Goal: Find contact information: Find contact information

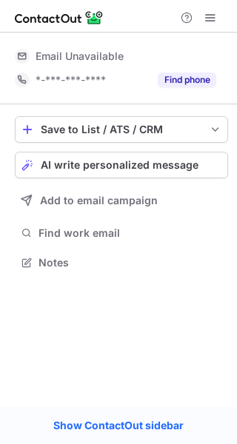
scroll to position [7, 7]
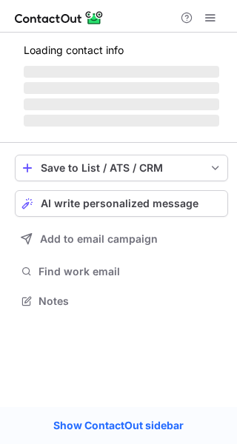
scroll to position [251, 237]
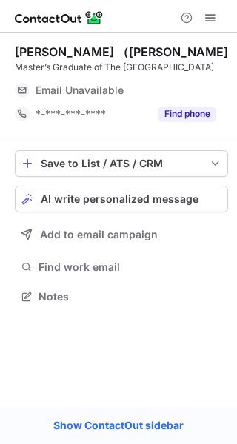
scroll to position [7, 7]
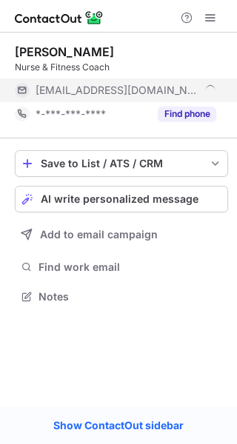
scroll to position [286, 237]
click at [212, 87] on div "[EMAIL_ADDRESS][DOMAIN_NAME]" at bounding box center [126, 90] width 180 height 13
click at [211, 87] on div "[EMAIL_ADDRESS][DOMAIN_NAME]" at bounding box center [126, 90] width 180 height 13
click at [197, 92] on div "[EMAIL_ADDRESS][DOMAIN_NAME]" at bounding box center [126, 90] width 180 height 13
click at [207, 84] on div "[EMAIL_ADDRESS][DOMAIN_NAME]" at bounding box center [126, 90] width 180 height 13
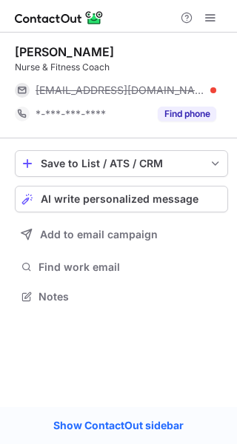
click at [212, 87] on div "huynha@lorenskog.kommune.no" at bounding box center [126, 90] width 180 height 13
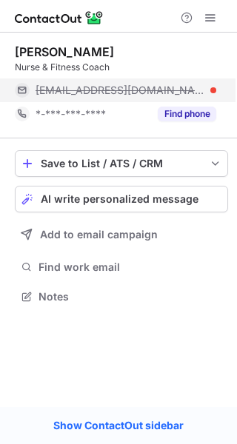
click at [210, 87] on div at bounding box center [213, 90] width 6 height 6
click at [202, 87] on div "huynha@lorenskog.kommune.no" at bounding box center [126, 90] width 180 height 13
click at [200, 87] on div "huynha@lorenskog.kommune.no" at bounding box center [126, 90] width 180 height 13
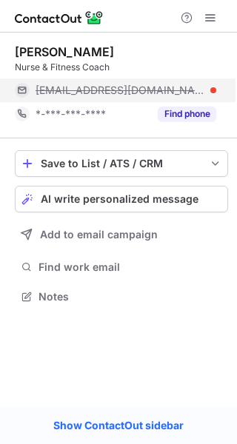
click at [200, 87] on div "huynha@lorenskog.kommune.no" at bounding box center [126, 90] width 180 height 13
click at [196, 87] on div "huynha@lorenskog.kommune.no" at bounding box center [126, 90] width 180 height 13
click at [194, 88] on span "huynha@lorenskog.kommune.no" at bounding box center [120, 90] width 169 height 13
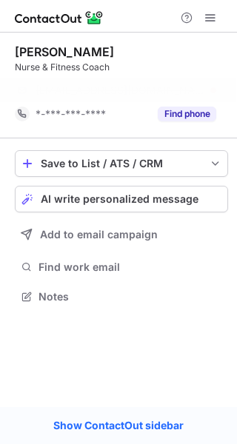
scroll to position [262, 237]
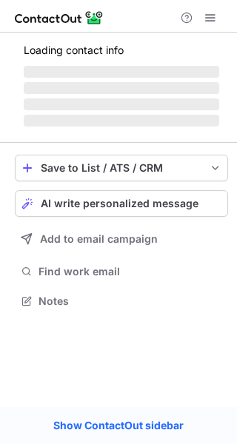
scroll to position [7, 7]
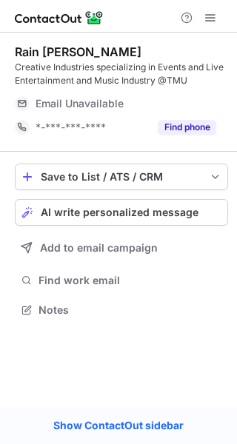
scroll to position [299, 237]
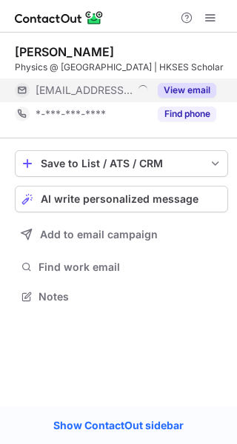
scroll to position [286, 237]
click at [184, 88] on button "View email" at bounding box center [187, 90] width 58 height 15
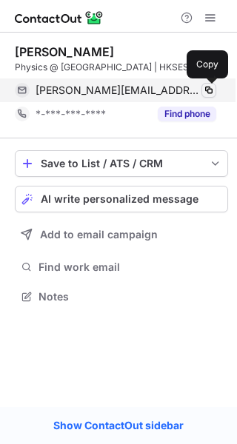
click at [203, 85] on span at bounding box center [209, 90] width 12 height 12
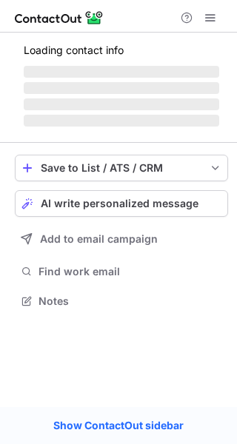
scroll to position [7, 7]
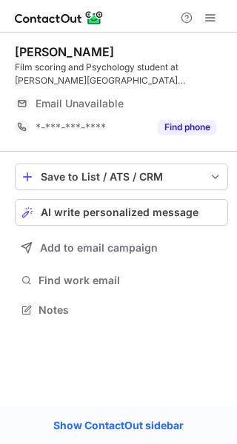
scroll to position [299, 237]
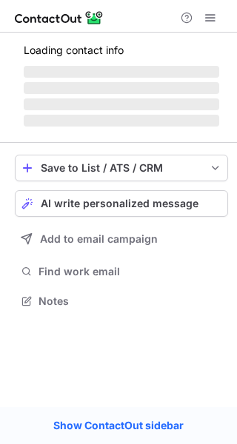
scroll to position [299, 237]
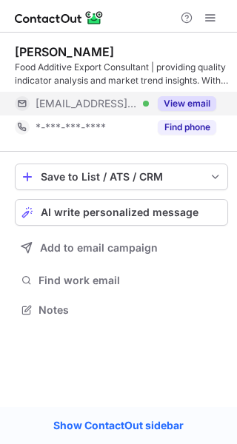
click at [199, 106] on button "View email" at bounding box center [187, 103] width 58 height 15
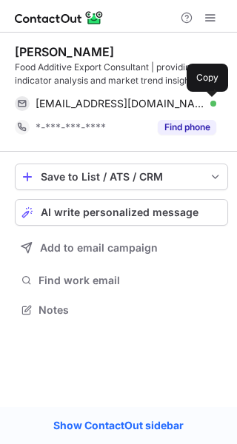
click at [212, 98] on span at bounding box center [209, 104] width 12 height 12
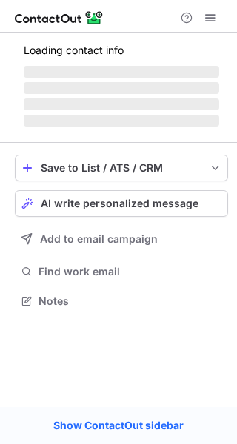
scroll to position [299, 237]
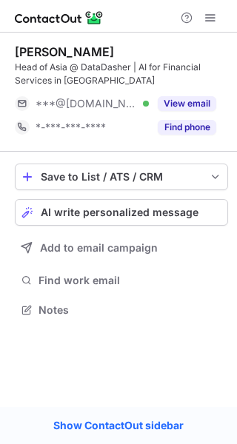
scroll to position [299, 237]
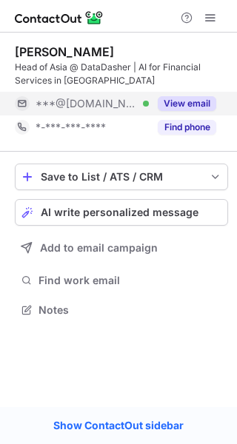
click at [179, 106] on button "View email" at bounding box center [187, 103] width 58 height 15
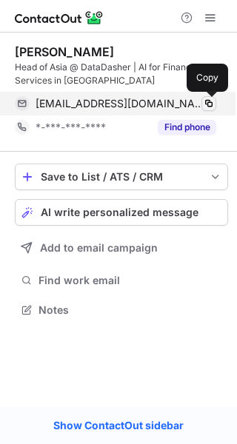
click at [208, 100] on span at bounding box center [209, 104] width 12 height 12
click at [212, 102] on span at bounding box center [209, 104] width 12 height 12
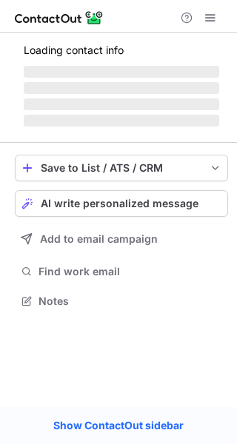
scroll to position [299, 237]
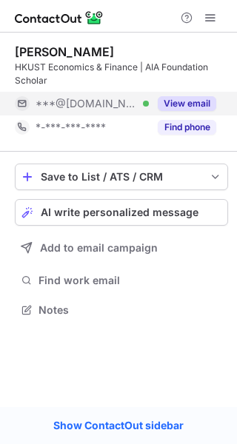
click at [183, 100] on button "View email" at bounding box center [187, 103] width 58 height 15
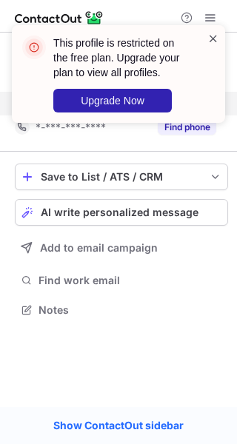
click at [211, 39] on span at bounding box center [213, 38] width 12 height 15
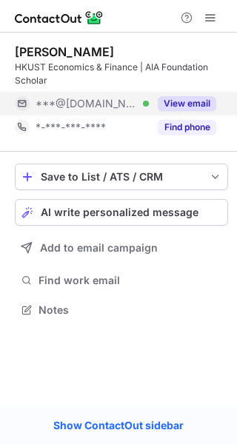
click at [213, 18] on div "This profile is restricted on the free plan. Upgrade your plan to view all prof…" at bounding box center [118, 25] width 237 height 30
click at [213, 18] on span at bounding box center [210, 18] width 12 height 12
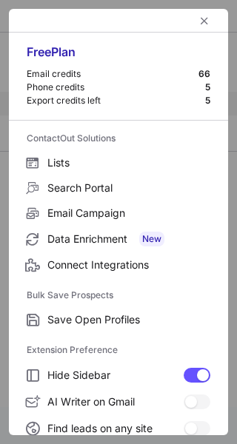
scroll to position [226, 0]
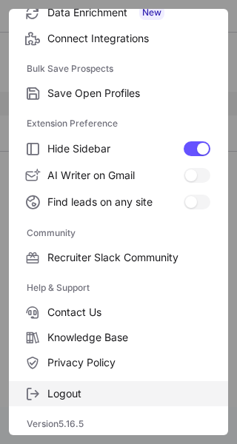
click at [90, 392] on span "Logout" at bounding box center [128, 393] width 163 height 13
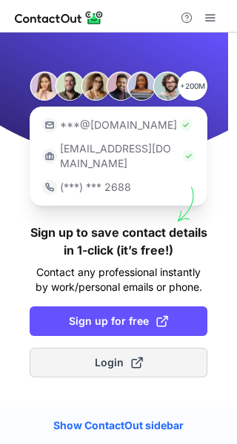
click at [104, 355] on span "Login" at bounding box center [119, 362] width 48 height 15
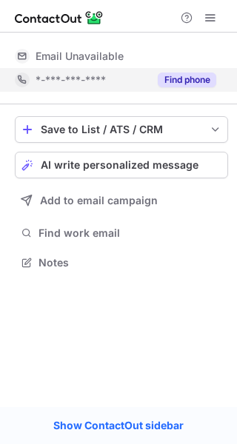
scroll to position [7, 7]
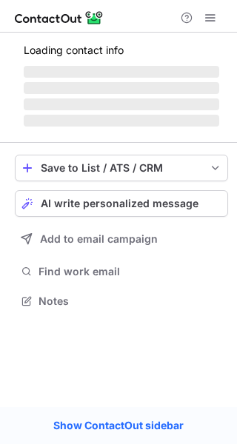
scroll to position [299, 237]
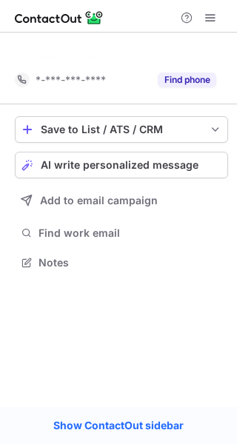
scroll to position [228, 237]
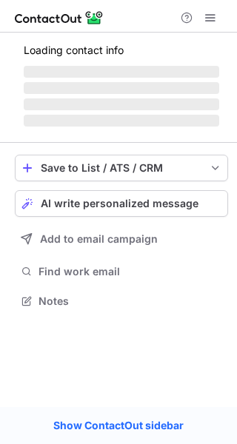
scroll to position [251, 237]
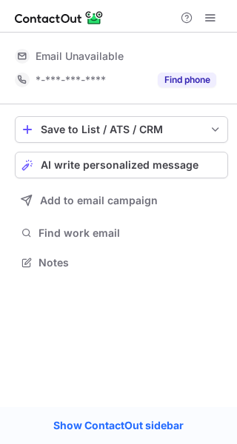
scroll to position [7, 7]
